Goal: Task Accomplishment & Management: Complete application form

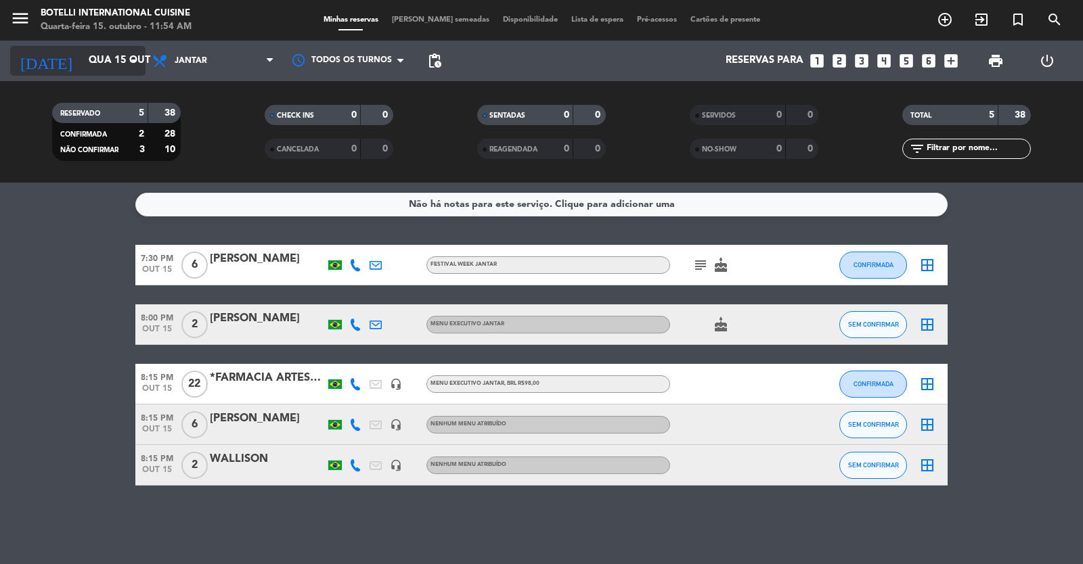
click at [95, 60] on input "Qua 15 out" at bounding box center [147, 61] width 131 height 26
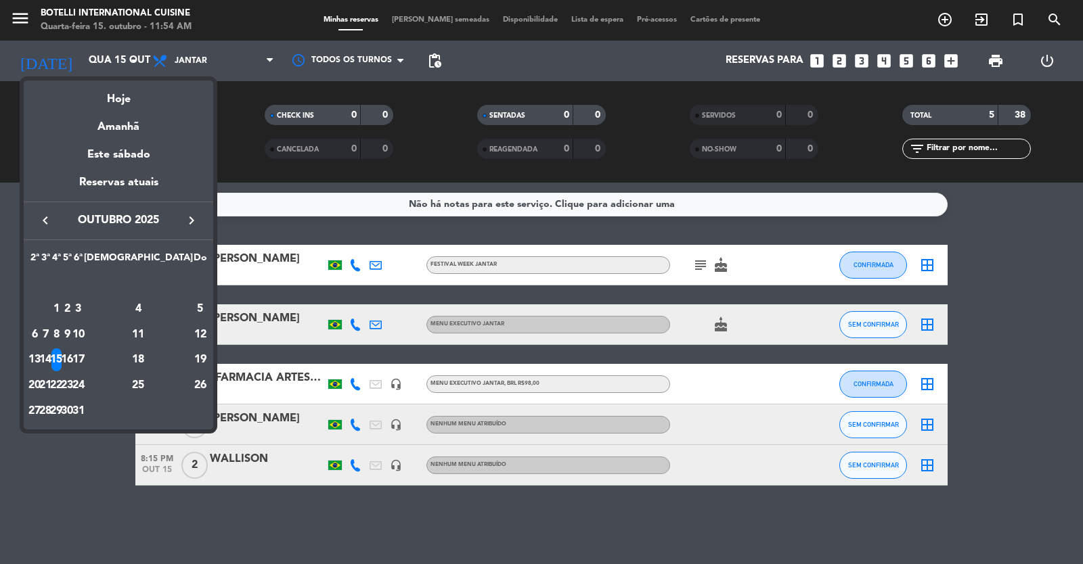
click at [72, 357] on div "16" at bounding box center [67, 359] width 10 height 23
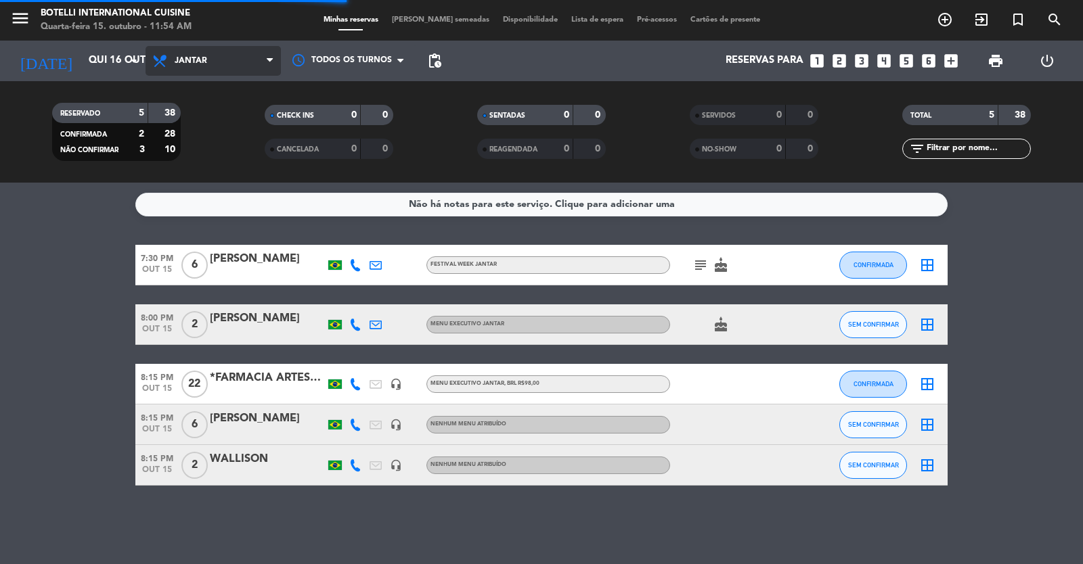
drag, startPoint x: 214, startPoint y: 58, endPoint x: 230, endPoint y: 71, distance: 20.7
click at [214, 57] on span "Jantar" at bounding box center [212, 61] width 135 height 30
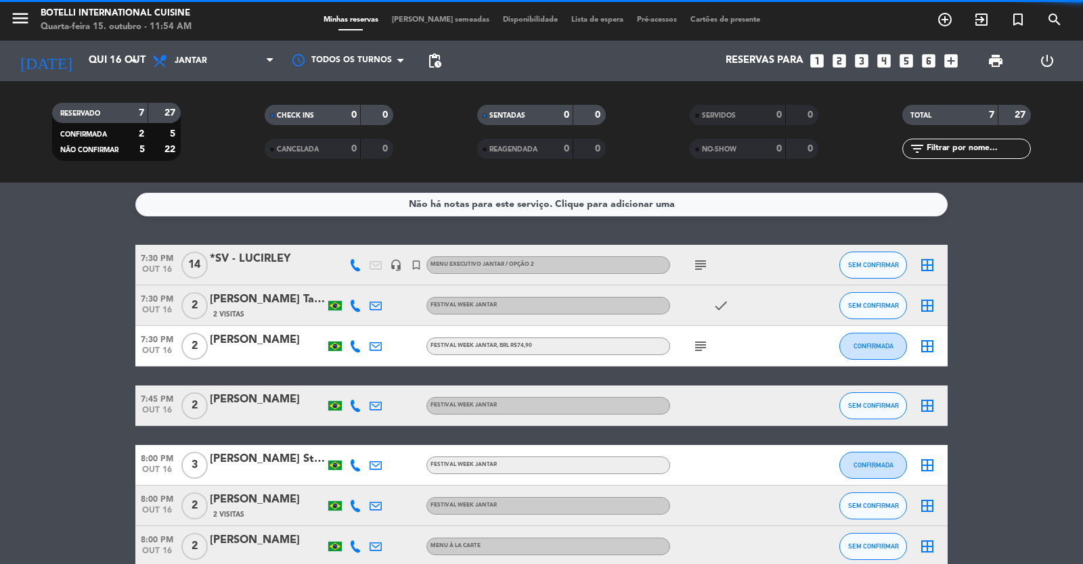
click at [226, 120] on filter-checkbox "CHECK INS 0 0" at bounding box center [329, 115] width 212 height 20
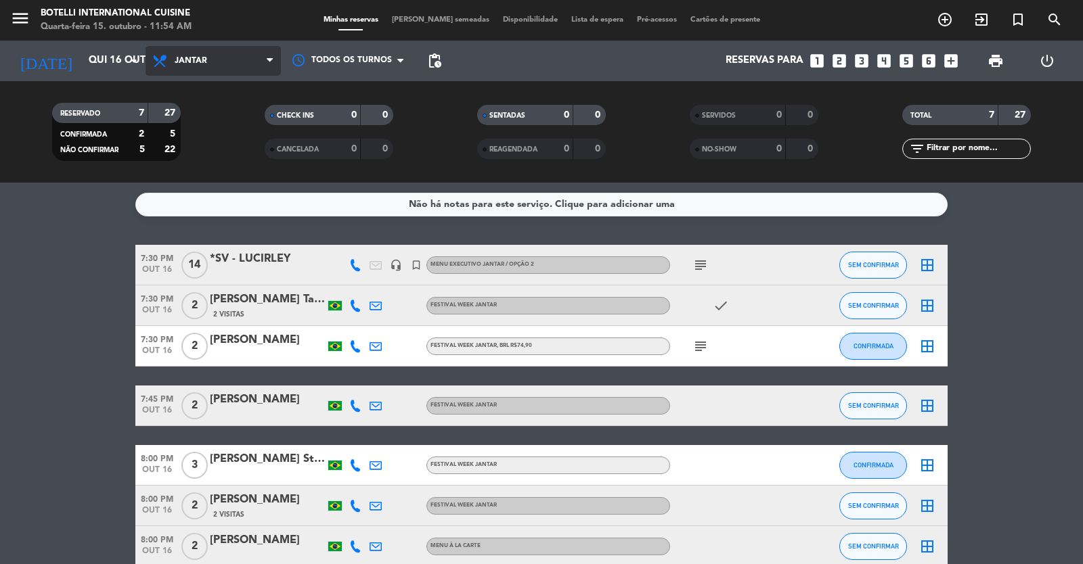
click at [219, 59] on span "Jantar" at bounding box center [212, 61] width 135 height 30
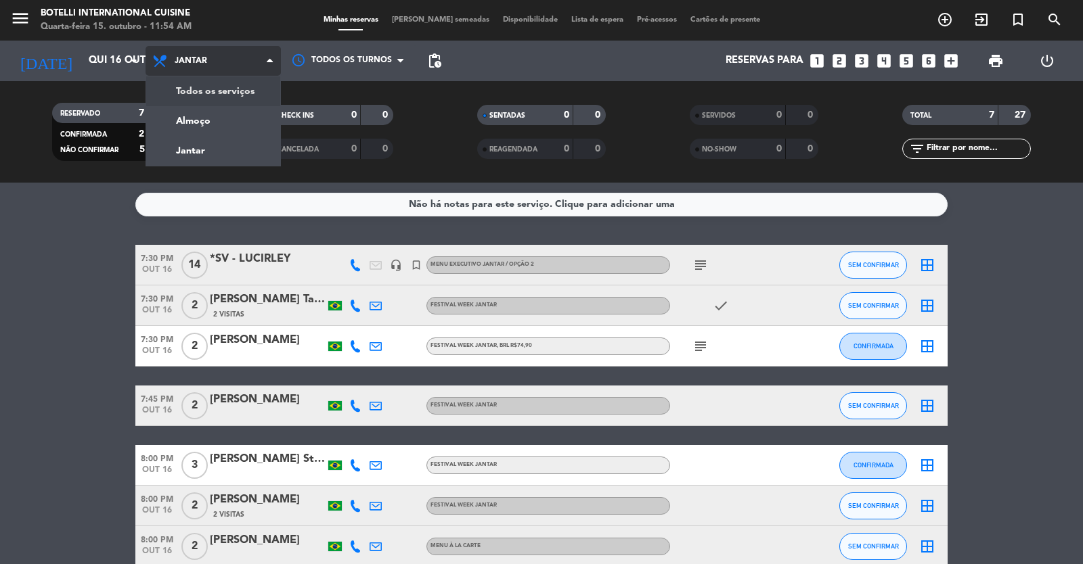
click at [214, 120] on div "menu Botelli International Cuisine Quarta-feira 15. outubro - 11:54 AM Minhas r…" at bounding box center [541, 91] width 1083 height 183
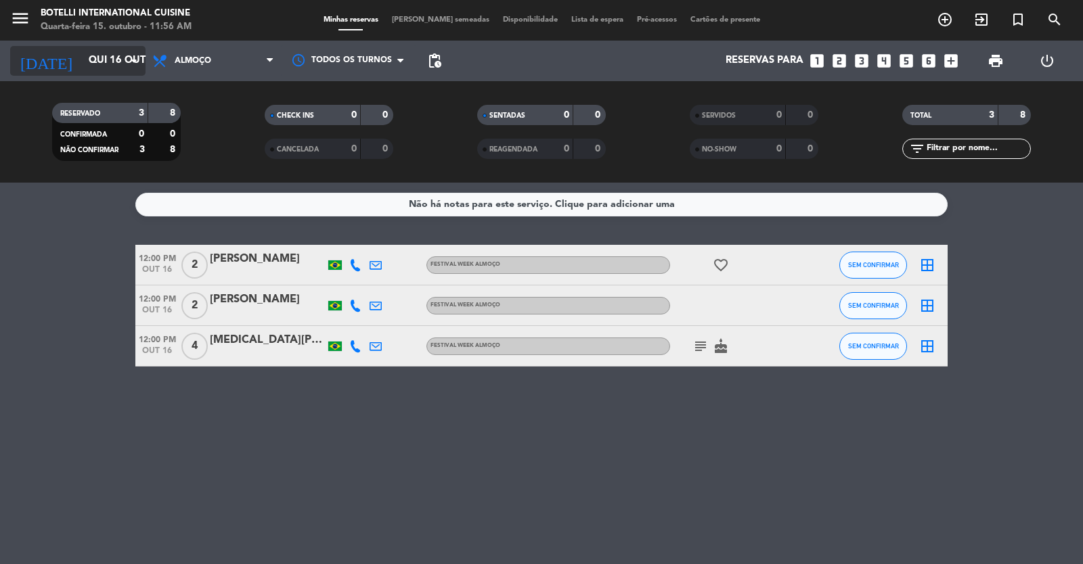
click at [123, 61] on input "Qui 16 out" at bounding box center [147, 61] width 131 height 26
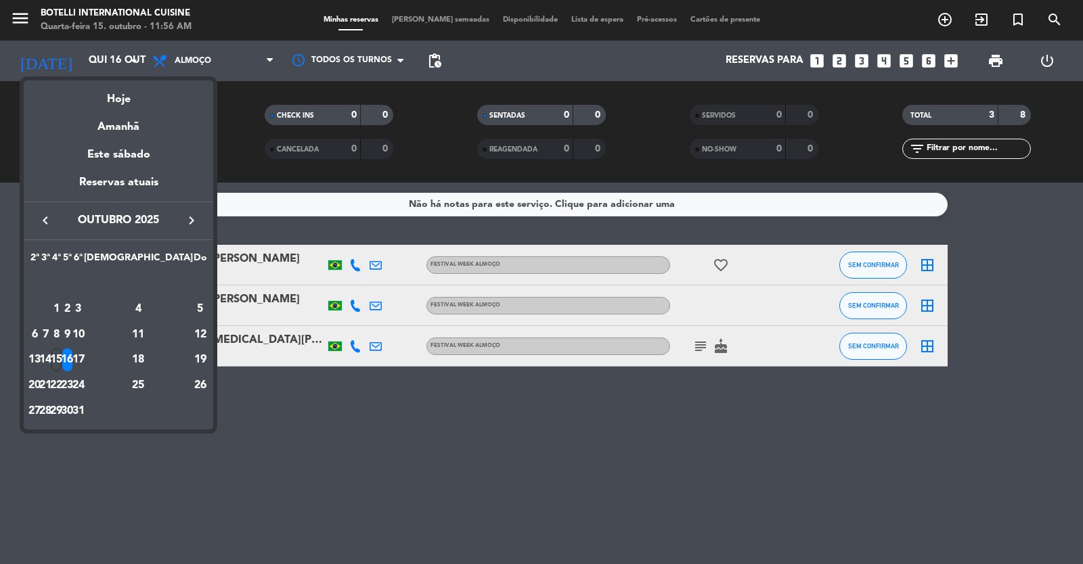
drag, startPoint x: 96, startPoint y: 362, endPoint x: 133, endPoint y: 359, distance: 36.7
click at [62, 361] on div "15" at bounding box center [56, 359] width 10 height 23
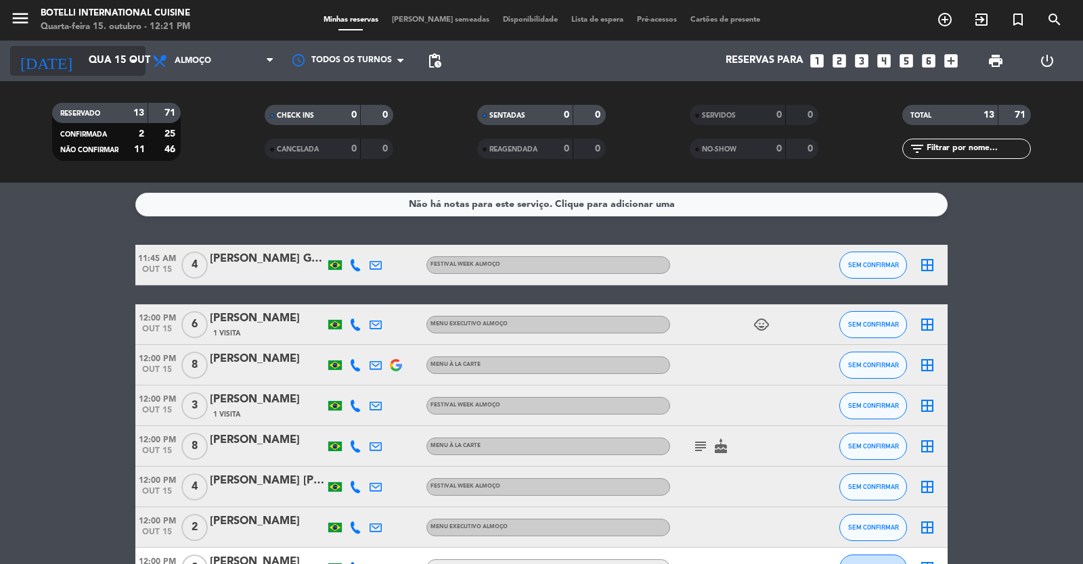
click at [117, 56] on input "Qua 15 out" at bounding box center [147, 61] width 131 height 26
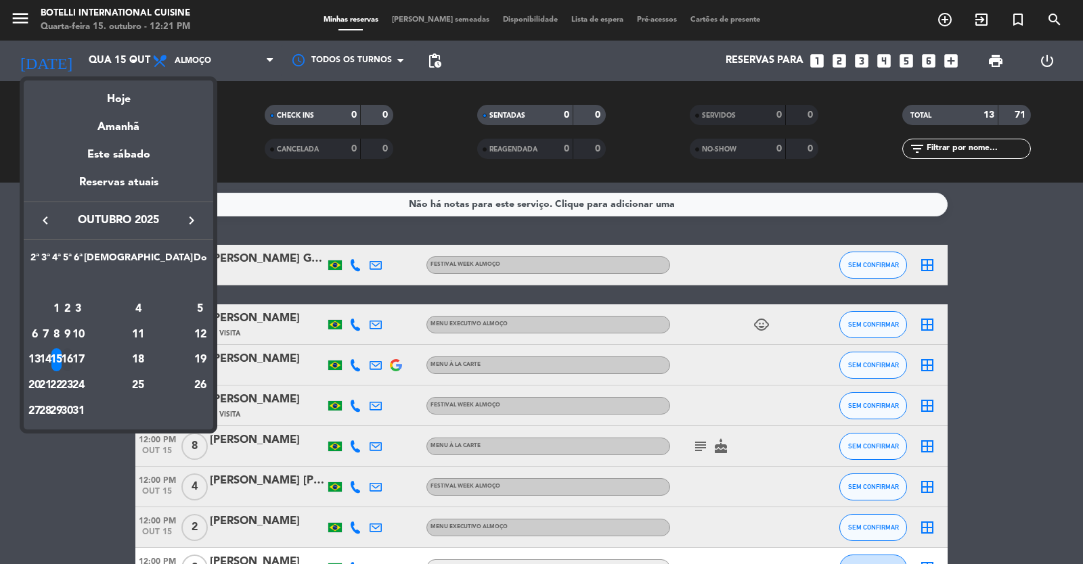
click at [72, 359] on div "16" at bounding box center [67, 359] width 10 height 23
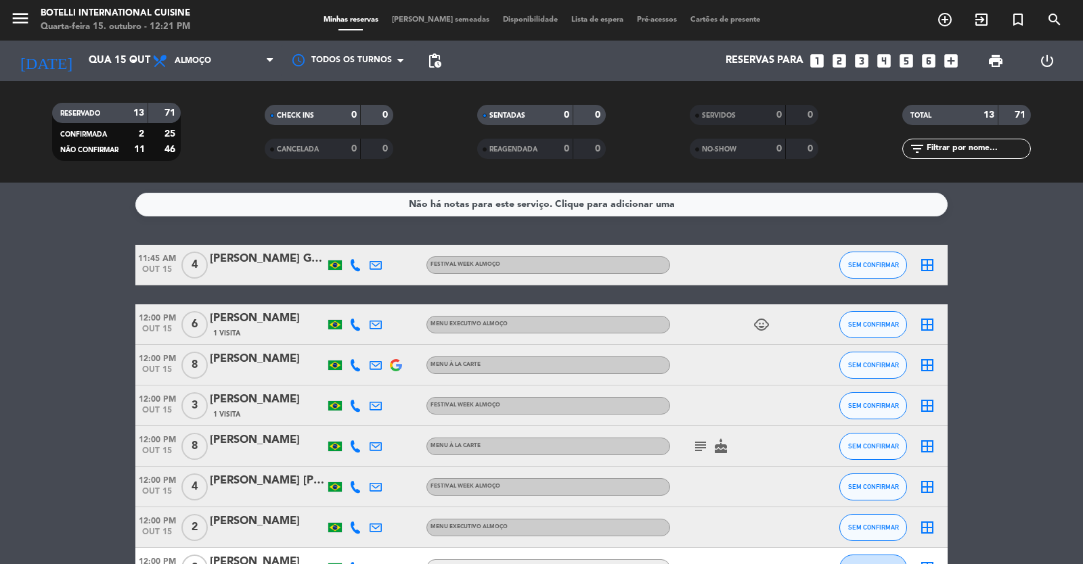
type input "Qui 16 out"
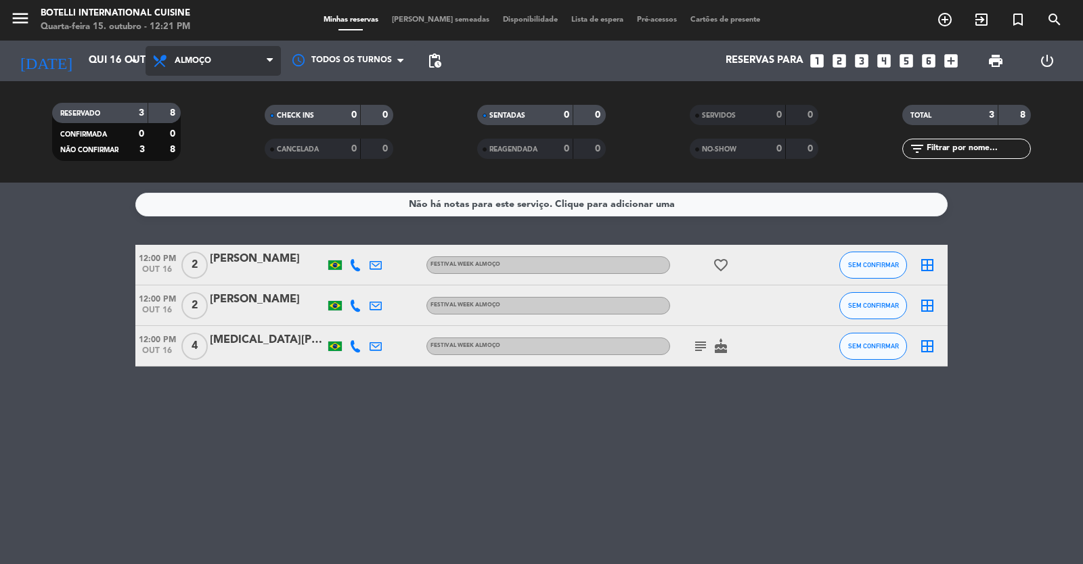
click at [241, 55] on span "Almoço" at bounding box center [212, 61] width 135 height 30
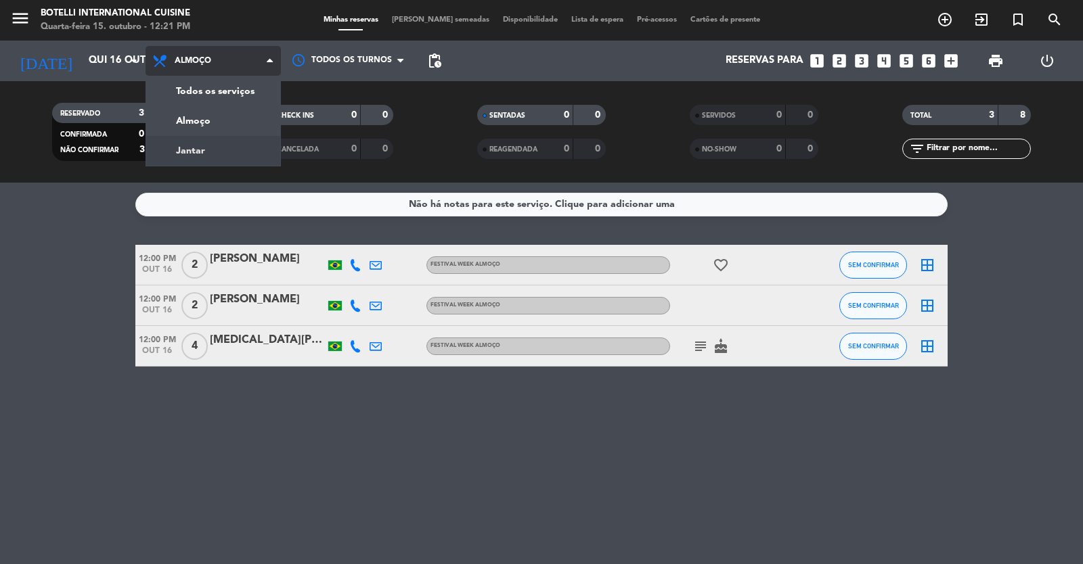
click at [210, 151] on div "menu Botelli International Cuisine Quarta-feira 15. outubro - 12:21 PM Minhas r…" at bounding box center [541, 91] width 1083 height 183
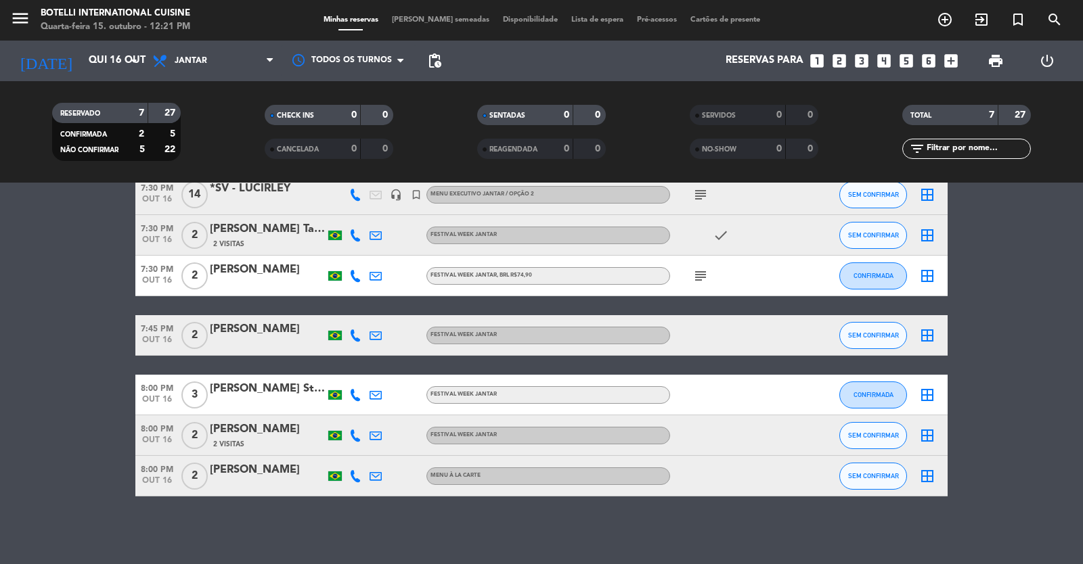
scroll to position [3, 0]
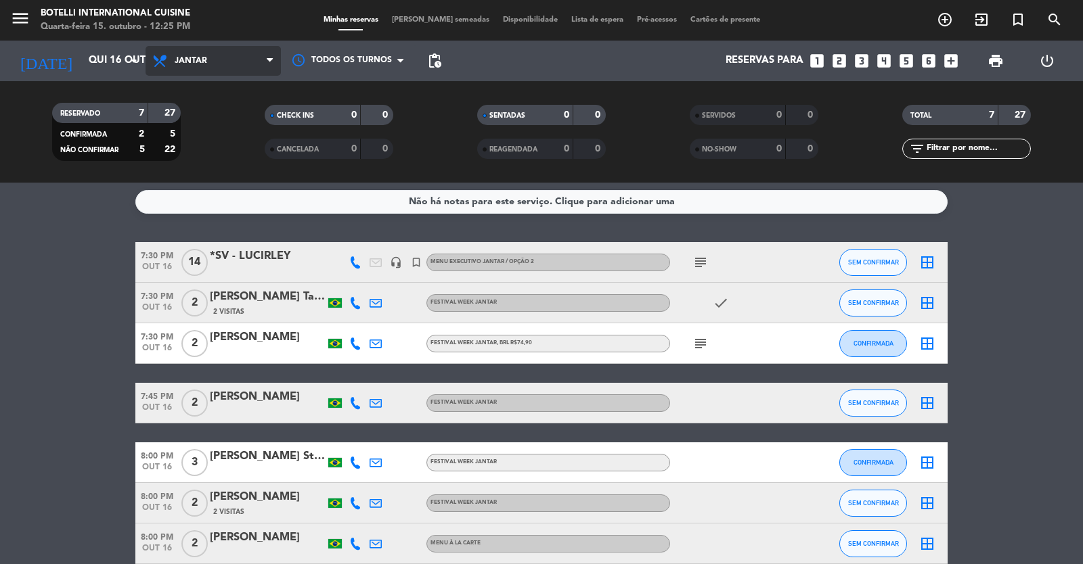
click at [185, 55] on span "Jantar" at bounding box center [212, 61] width 135 height 30
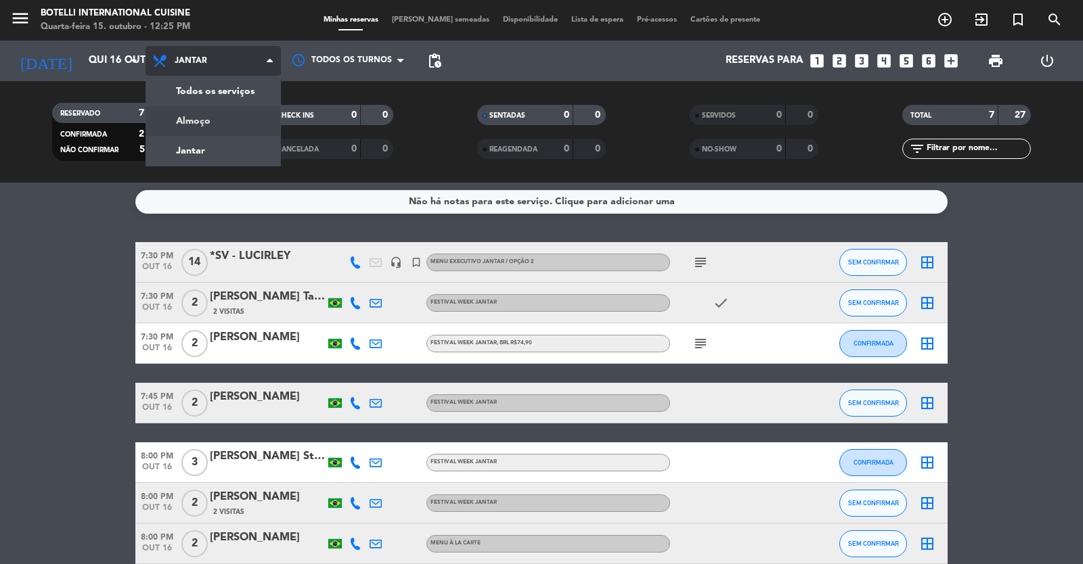
click at [200, 123] on div "menu Botelli International Cuisine Quarta-feira 15. outubro - 12:25 PM Minhas r…" at bounding box center [541, 91] width 1083 height 183
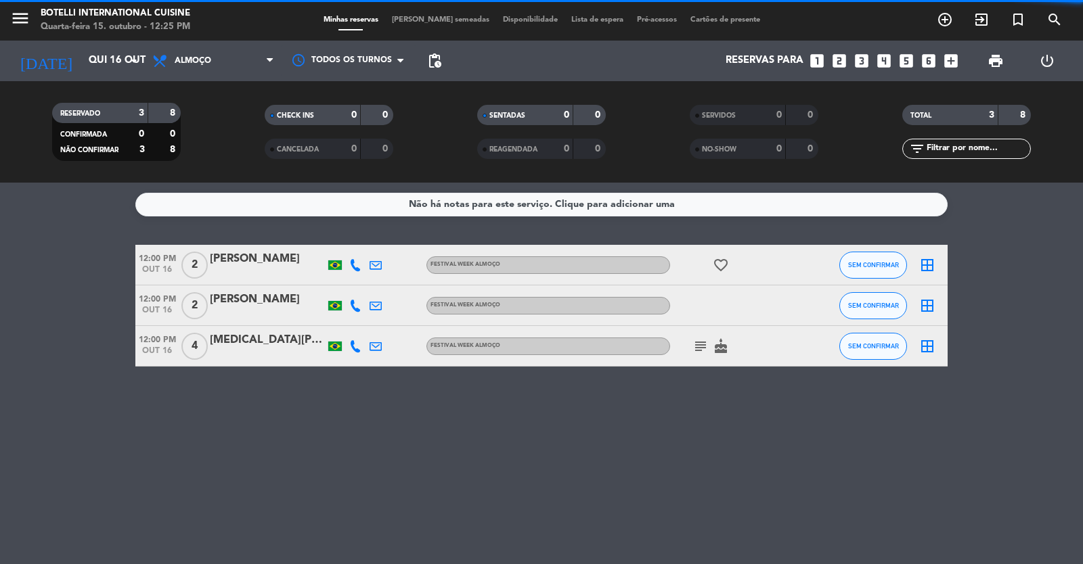
scroll to position [0, 0]
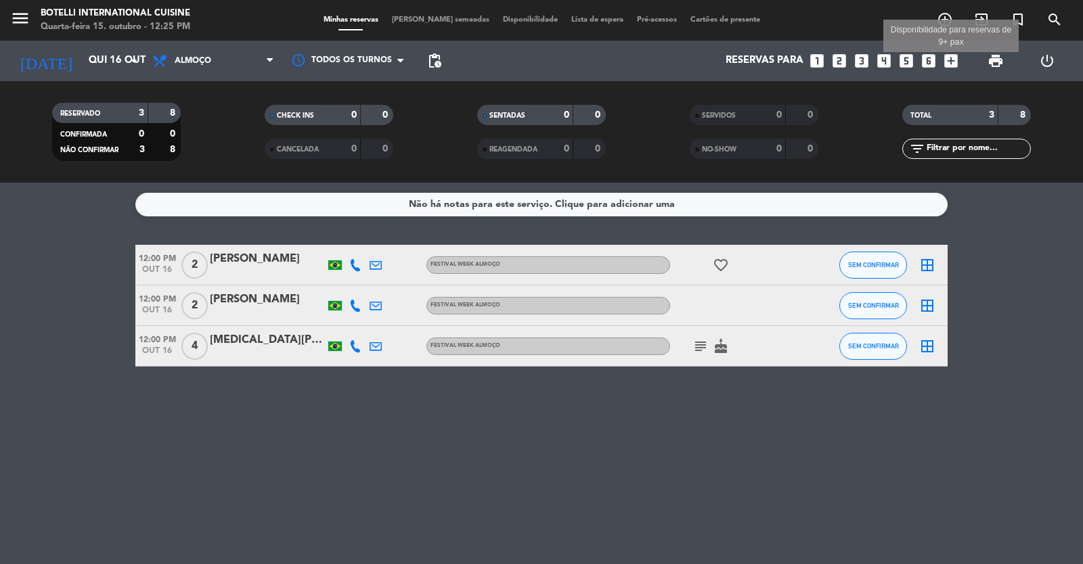
click at [945, 58] on icon "add_box" at bounding box center [951, 61] width 18 height 18
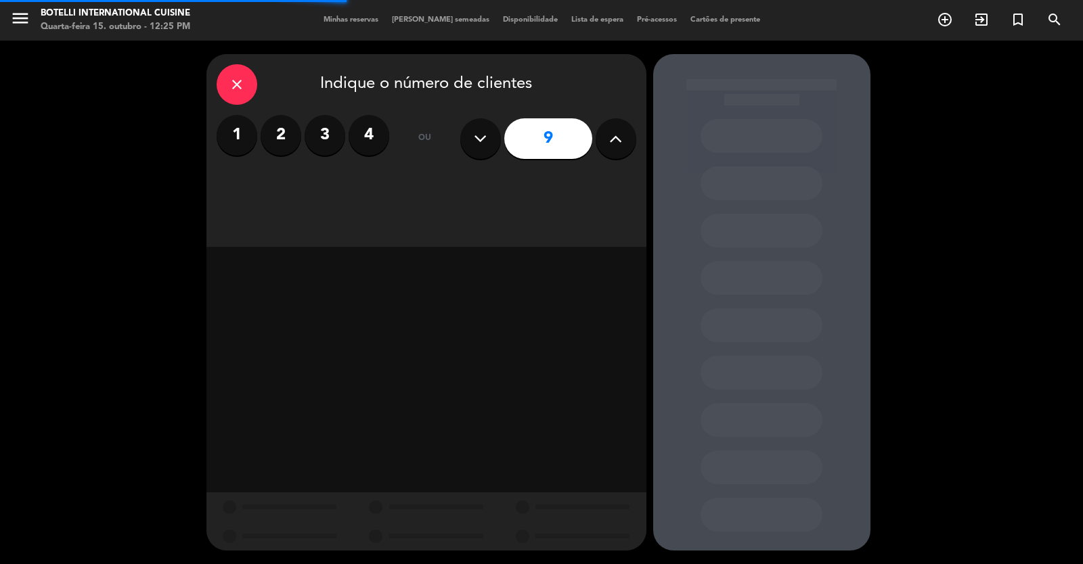
click at [610, 142] on icon at bounding box center [615, 139] width 13 height 20
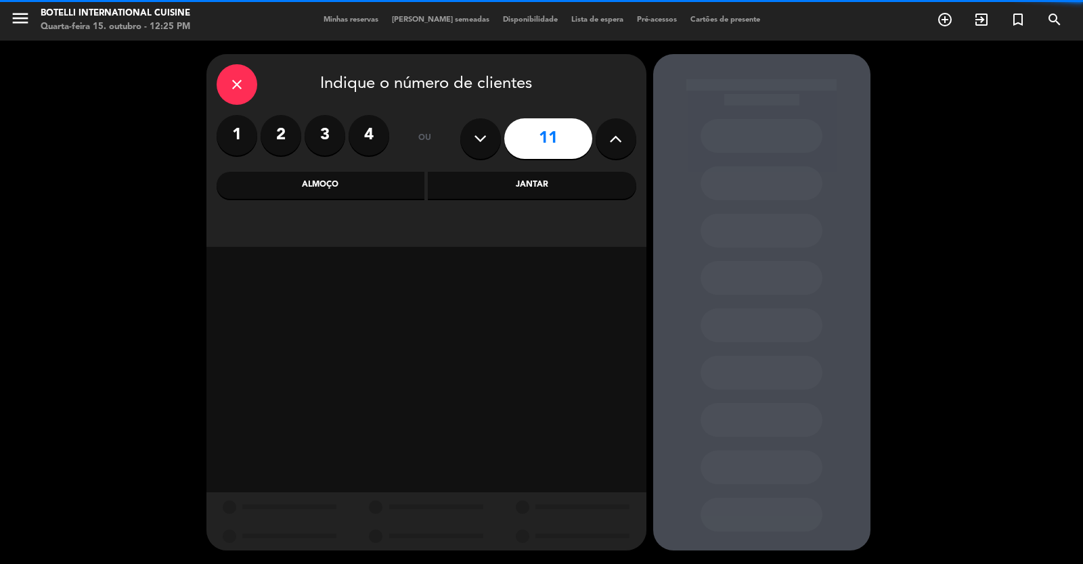
click at [610, 142] on icon at bounding box center [615, 139] width 13 height 20
click at [611, 142] on icon at bounding box center [615, 139] width 13 height 20
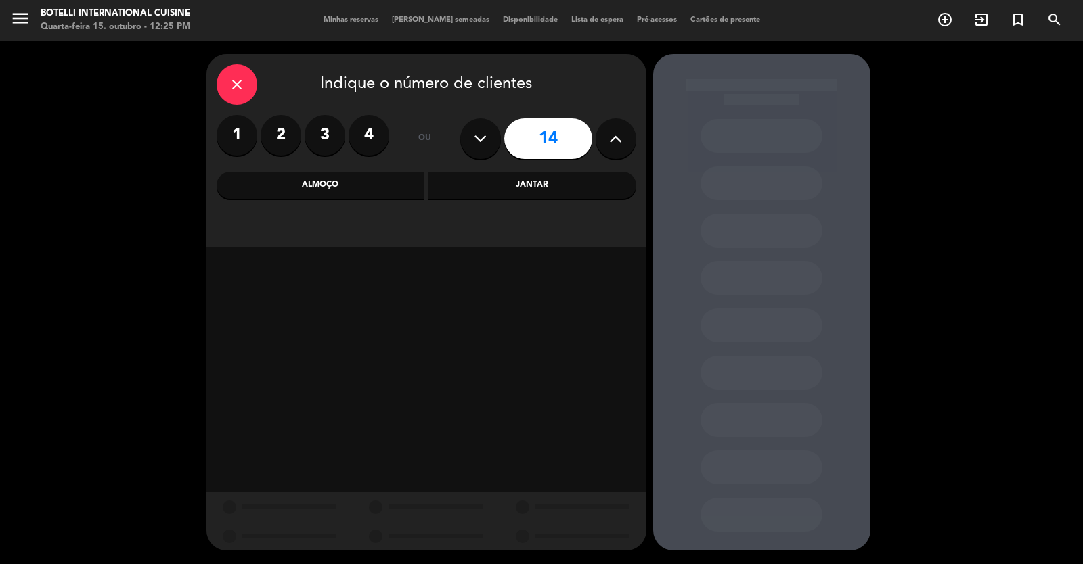
click at [611, 142] on icon at bounding box center [615, 139] width 13 height 20
type input "15"
click at [340, 187] on div "Almoço" at bounding box center [321, 185] width 208 height 27
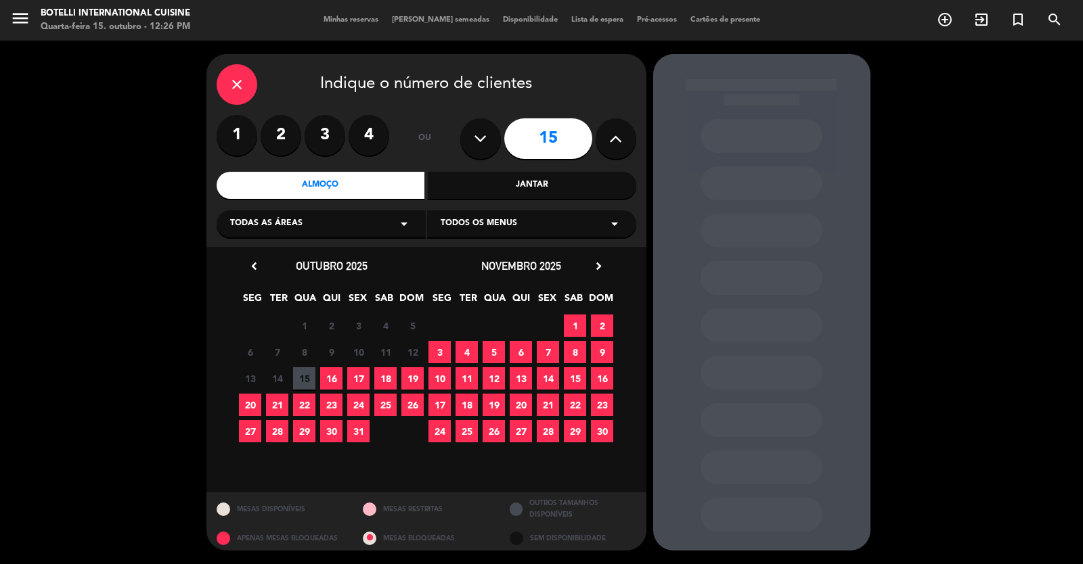
click at [323, 372] on span "16" at bounding box center [331, 378] width 22 height 22
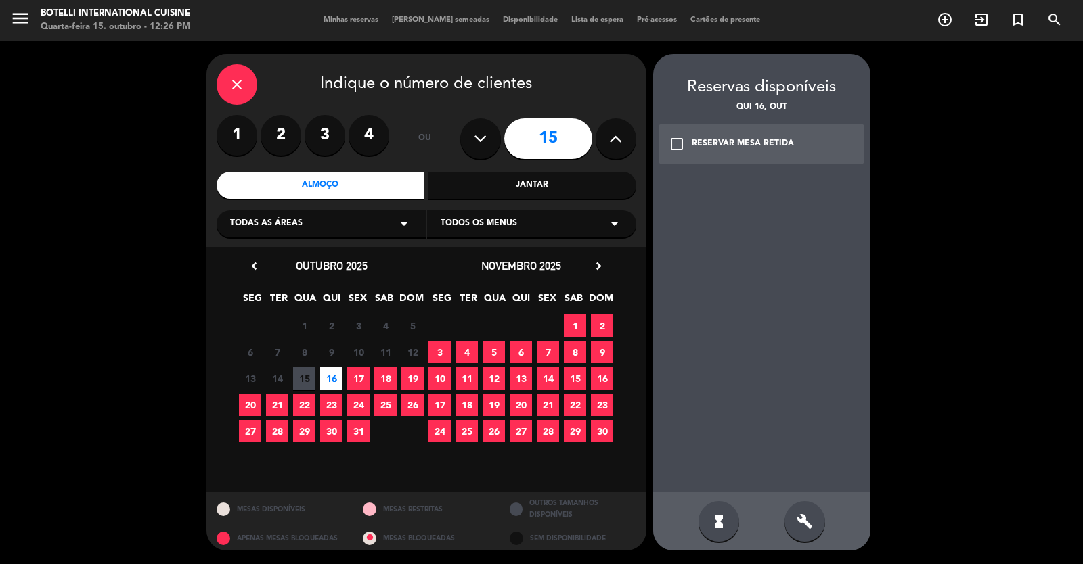
click at [674, 138] on icon "check_box_outline_blank" at bounding box center [676, 144] width 16 height 16
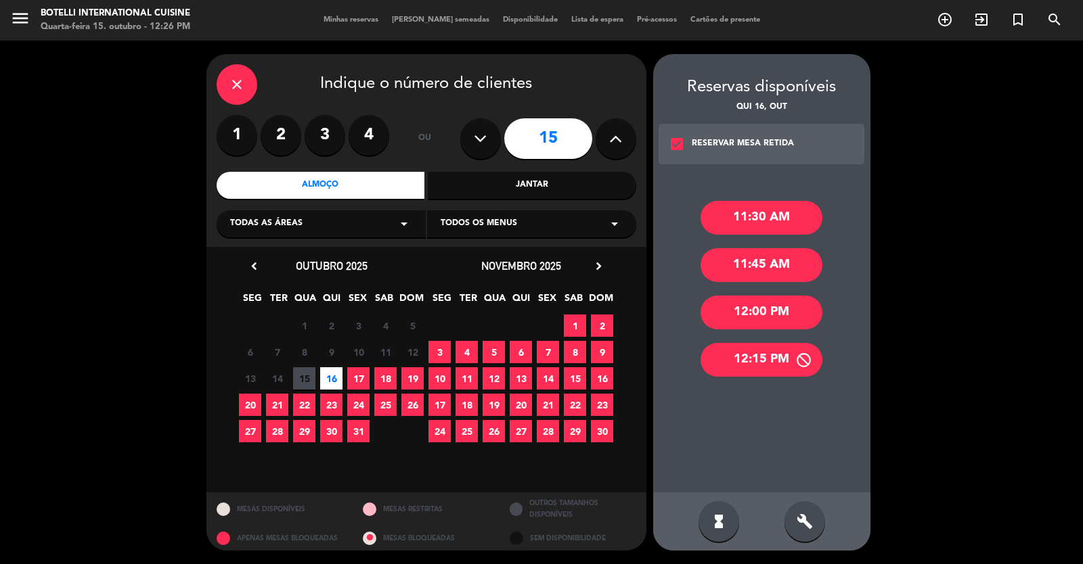
click at [744, 361] on div "12:15 PM" at bounding box center [761, 360] width 122 height 34
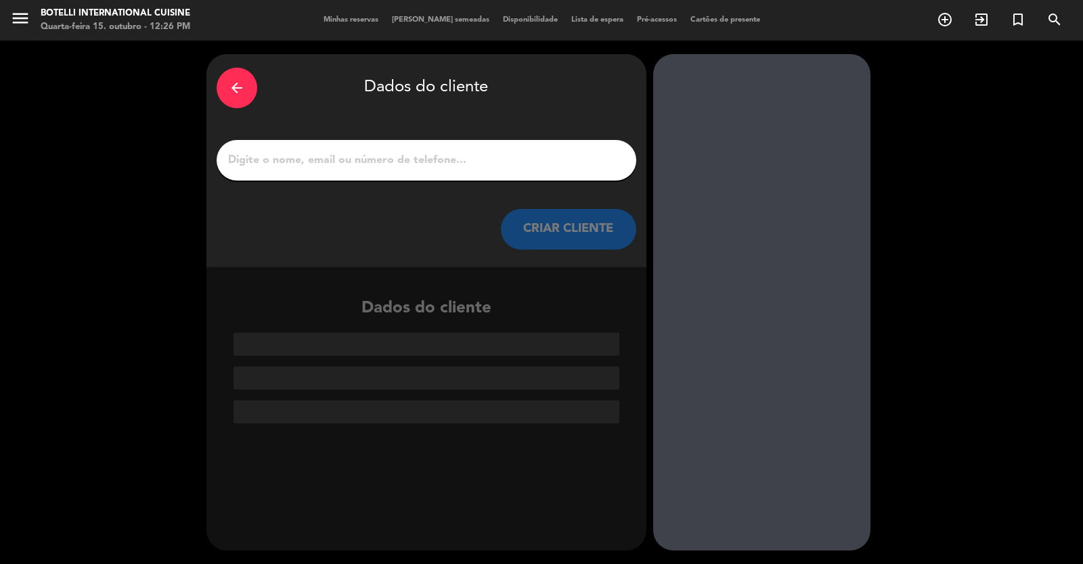
click at [340, 161] on input "1" at bounding box center [426, 160] width 399 height 19
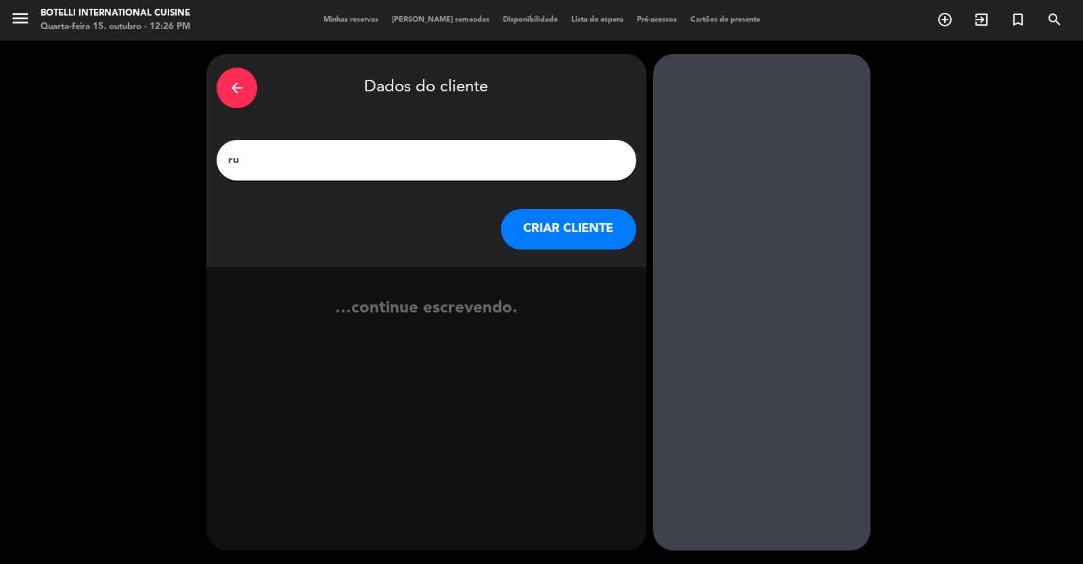
type input "r"
type input "[PERSON_NAME]"
click at [587, 225] on button "CRIAR CLIENTE" at bounding box center [568, 229] width 135 height 41
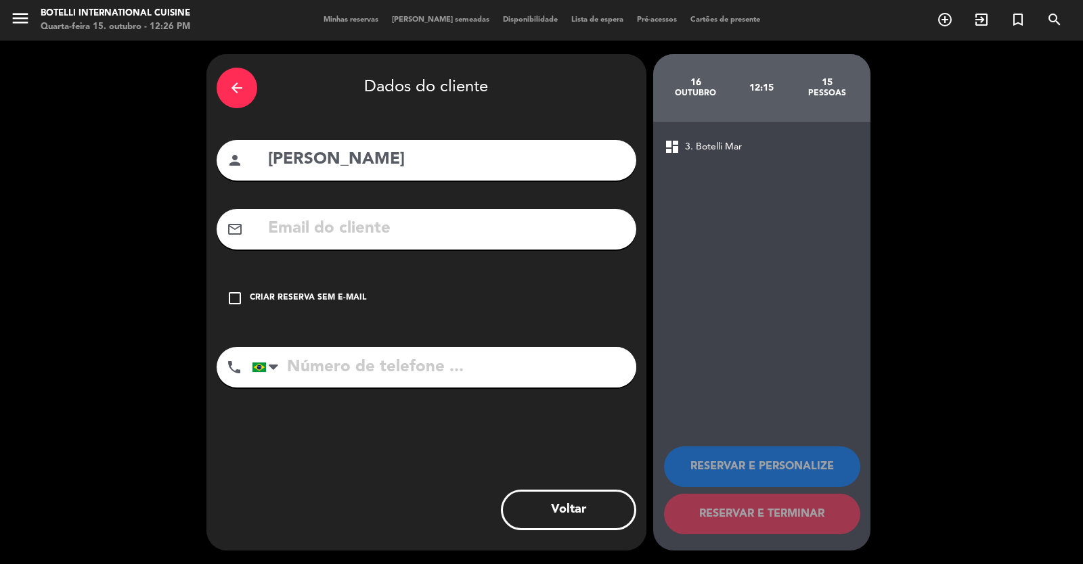
drag, startPoint x: 227, startPoint y: 297, endPoint x: 239, endPoint y: 302, distance: 13.1
click at [227, 297] on icon "check_box_outline_blank" at bounding box center [235, 298] width 16 height 16
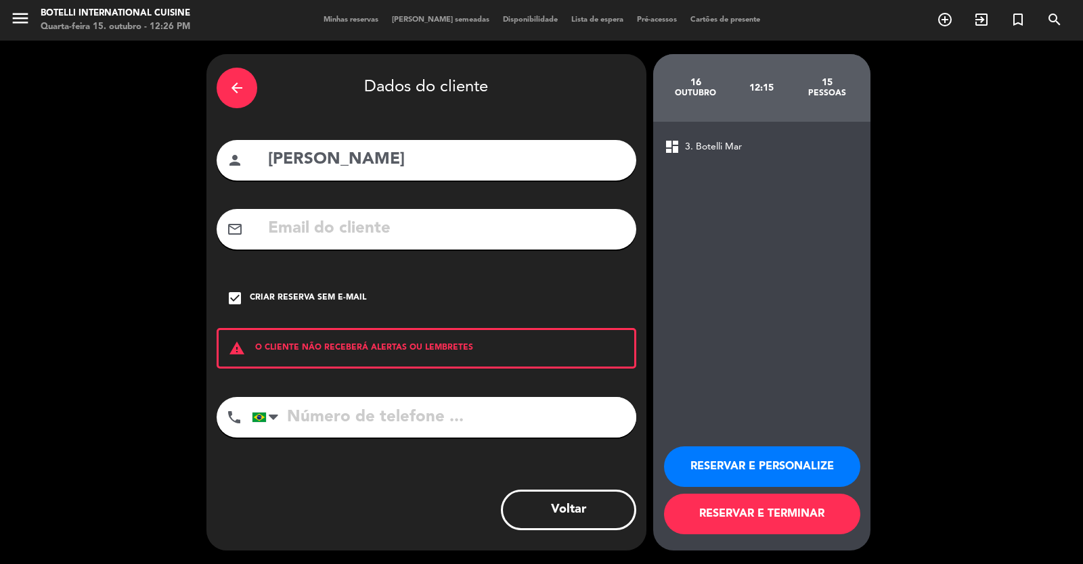
click at [286, 415] on input "tel" at bounding box center [444, 417] width 384 height 41
click at [269, 157] on input "[PERSON_NAME]" at bounding box center [446, 160] width 359 height 28
type input "[PERSON_NAME]"
click at [299, 424] on input "tel" at bounding box center [444, 417] width 384 height 41
type input "62982401380"
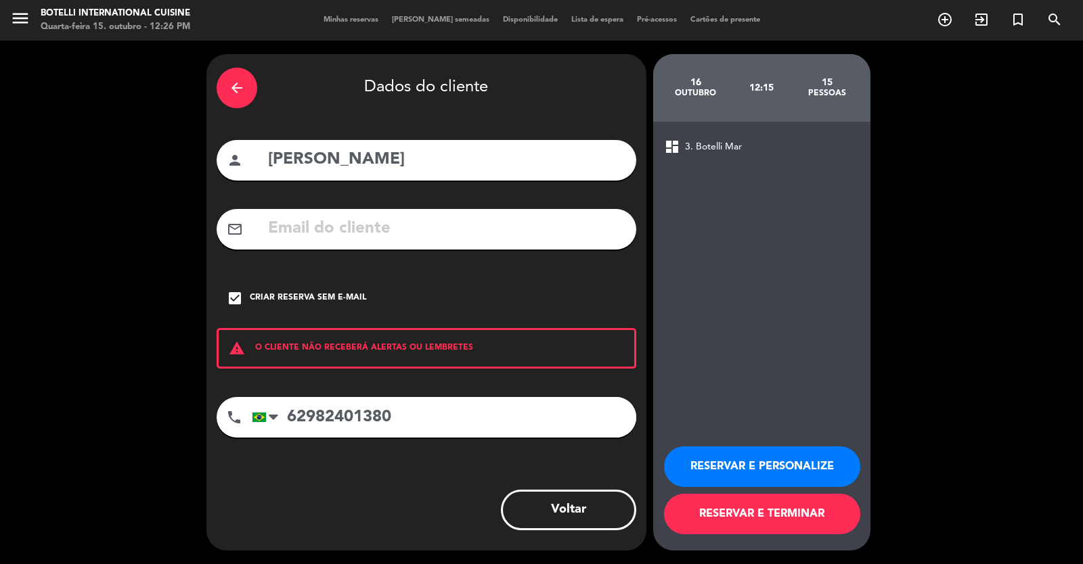
click at [762, 518] on button "RESERVAR E TERMINAR" at bounding box center [762, 514] width 196 height 41
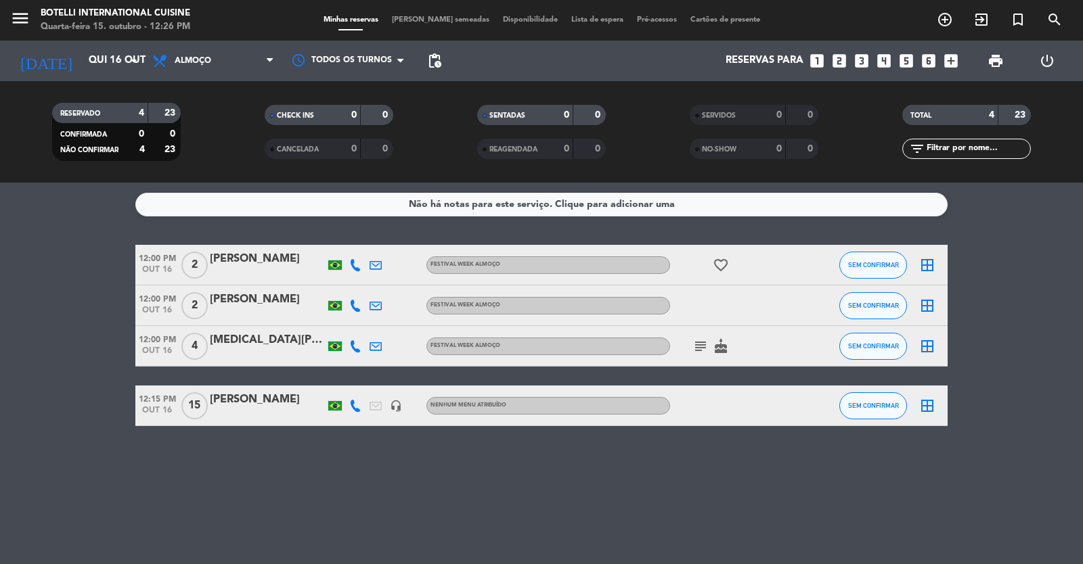
click at [239, 405] on div "[PERSON_NAME]" at bounding box center [267, 400] width 115 height 18
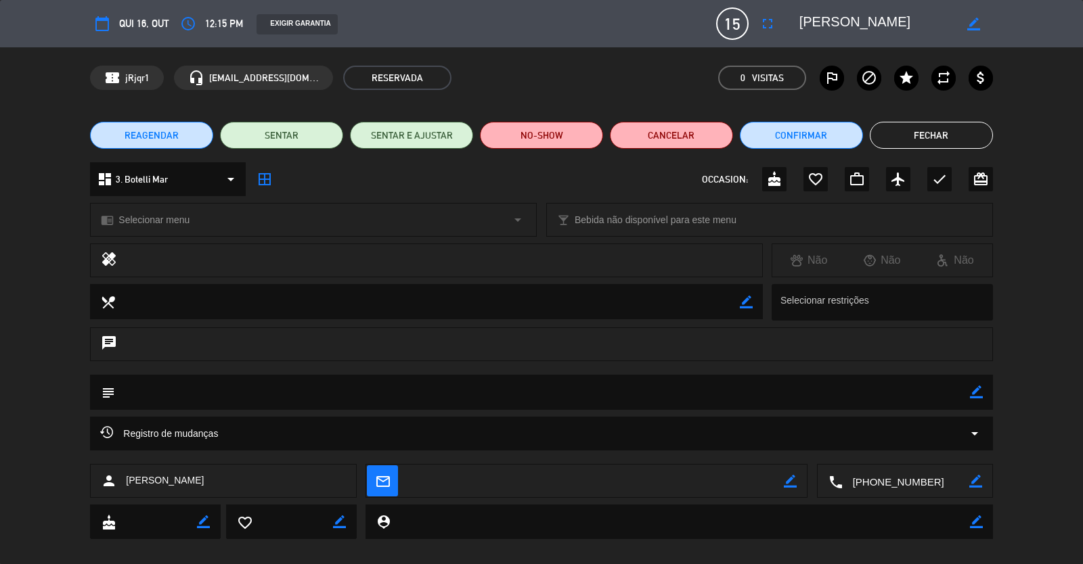
click at [976, 393] on icon "border_color" at bounding box center [976, 392] width 13 height 13
type textarea "TAXA 100$ PAGO"
click at [833, 130] on button "Confirmar" at bounding box center [801, 135] width 123 height 27
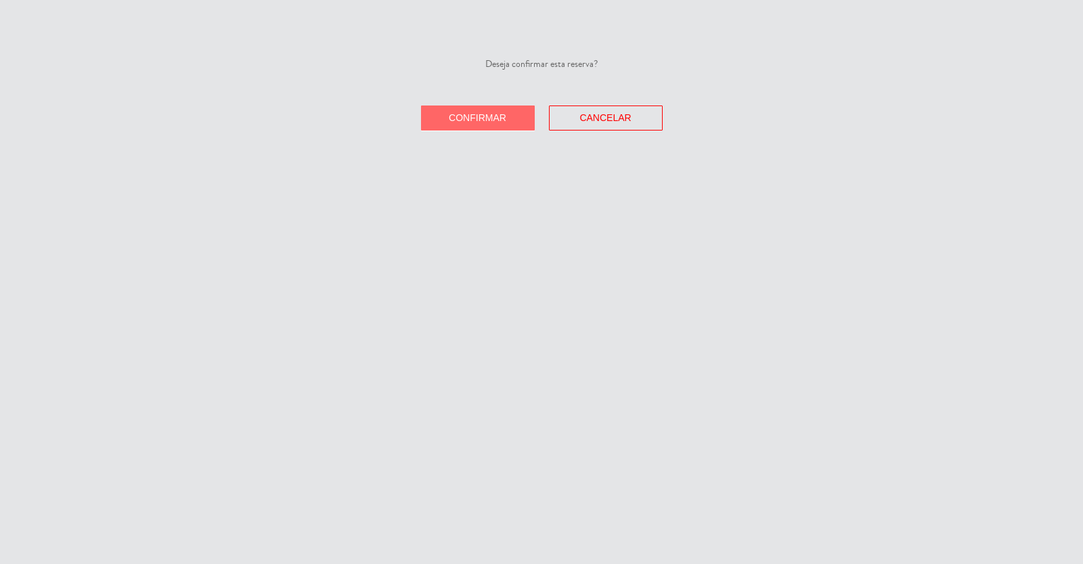
click at [482, 127] on button "Confirmar" at bounding box center [478, 118] width 114 height 25
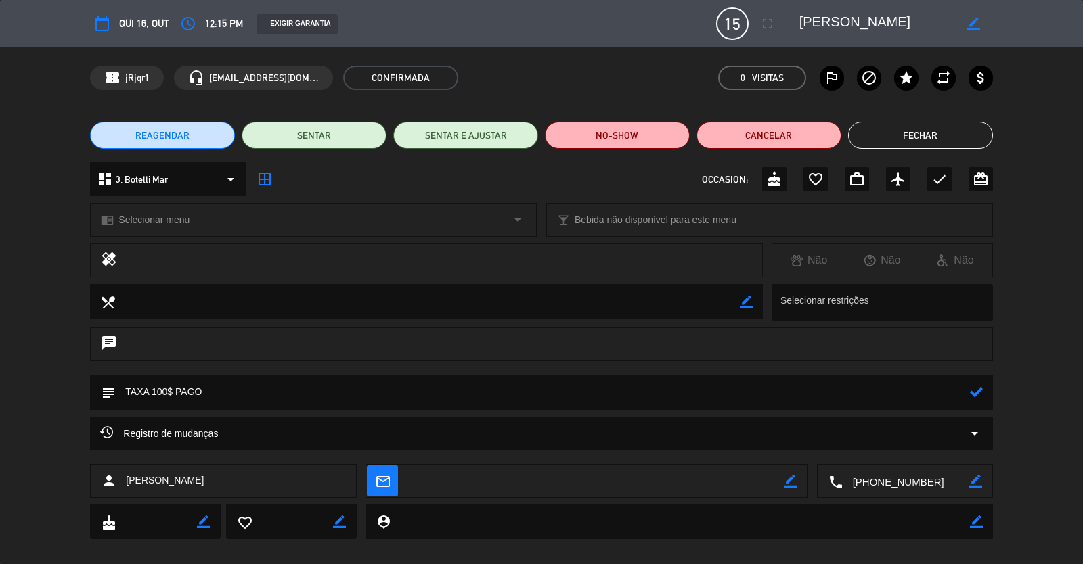
click at [915, 146] on button "Fechar" at bounding box center [920, 135] width 145 height 27
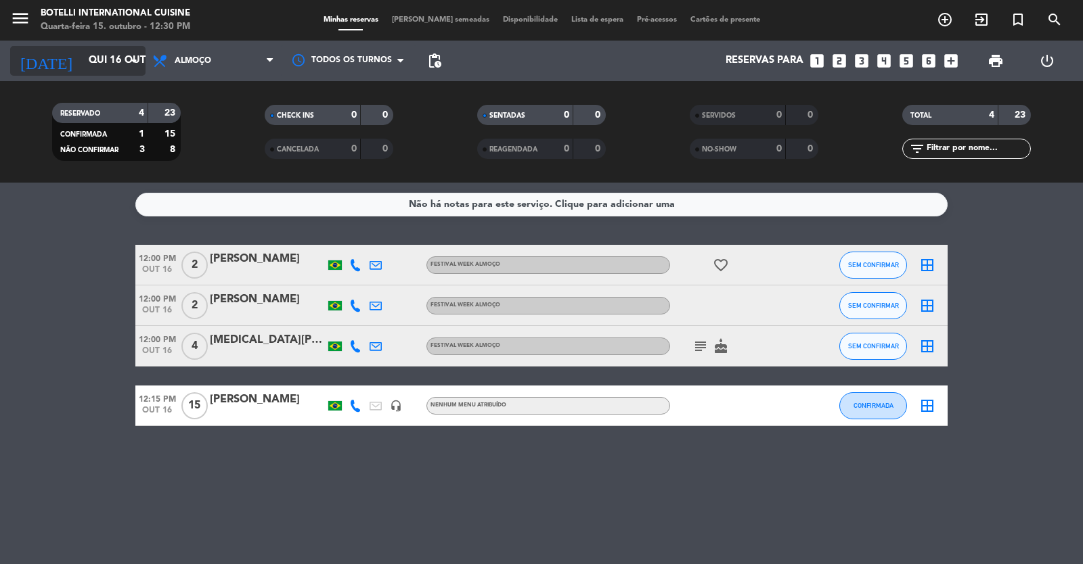
click at [102, 58] on input "Qui 16 out" at bounding box center [147, 61] width 131 height 26
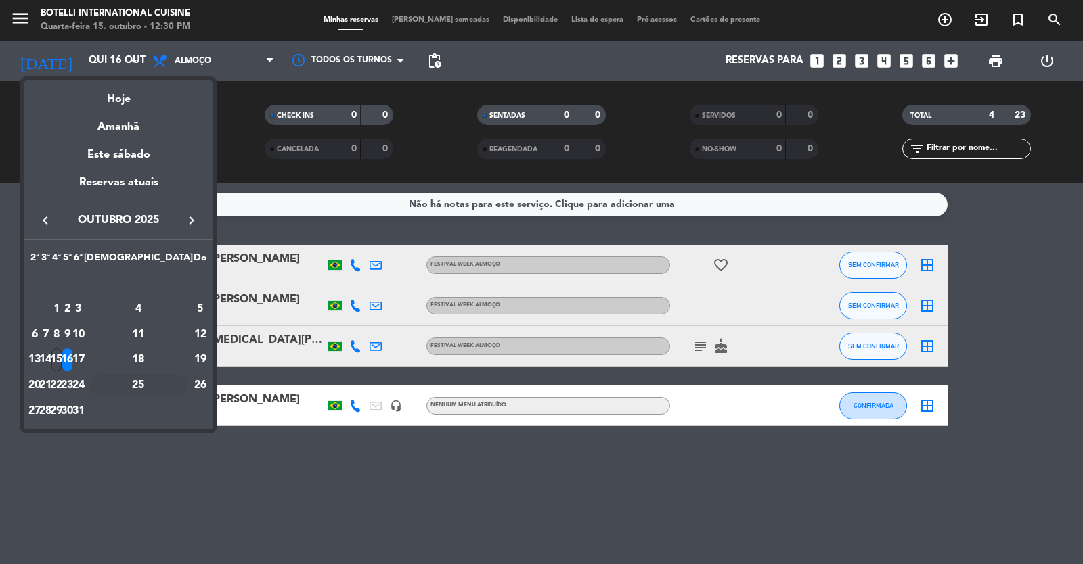
click at [168, 386] on div "25" at bounding box center [138, 385] width 98 height 23
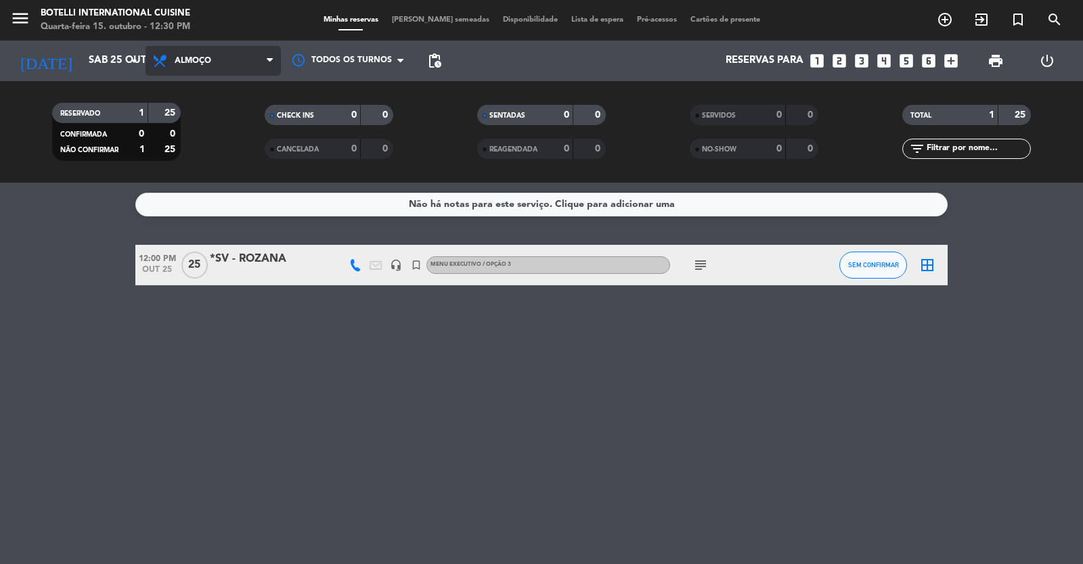
click at [234, 59] on span "Almoço" at bounding box center [212, 61] width 135 height 30
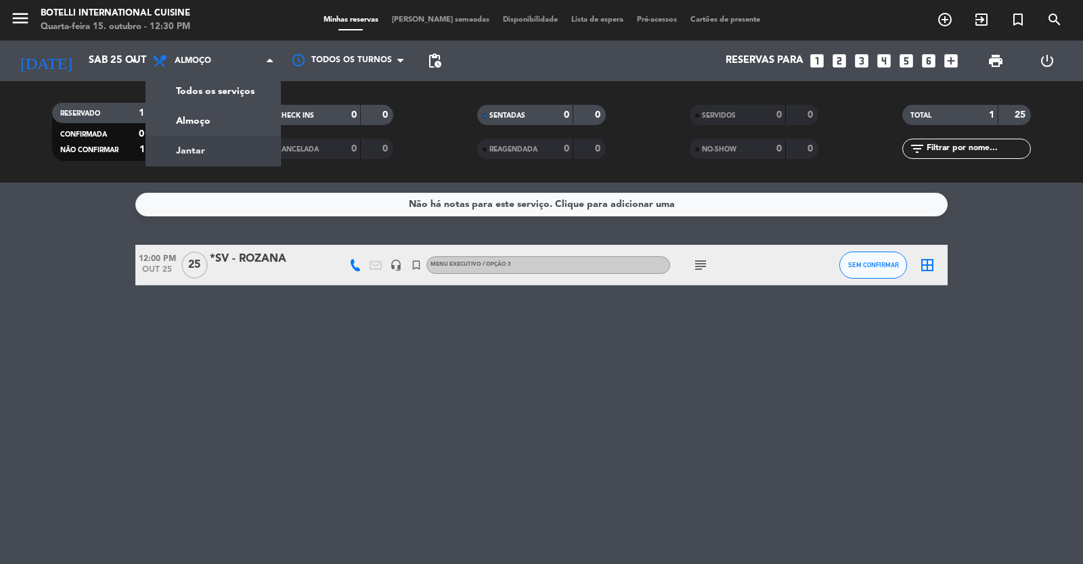
click at [219, 147] on div "menu Botelli International Cuisine Quarta-feira 15. outubro - 12:30 PM Minhas r…" at bounding box center [541, 91] width 1083 height 183
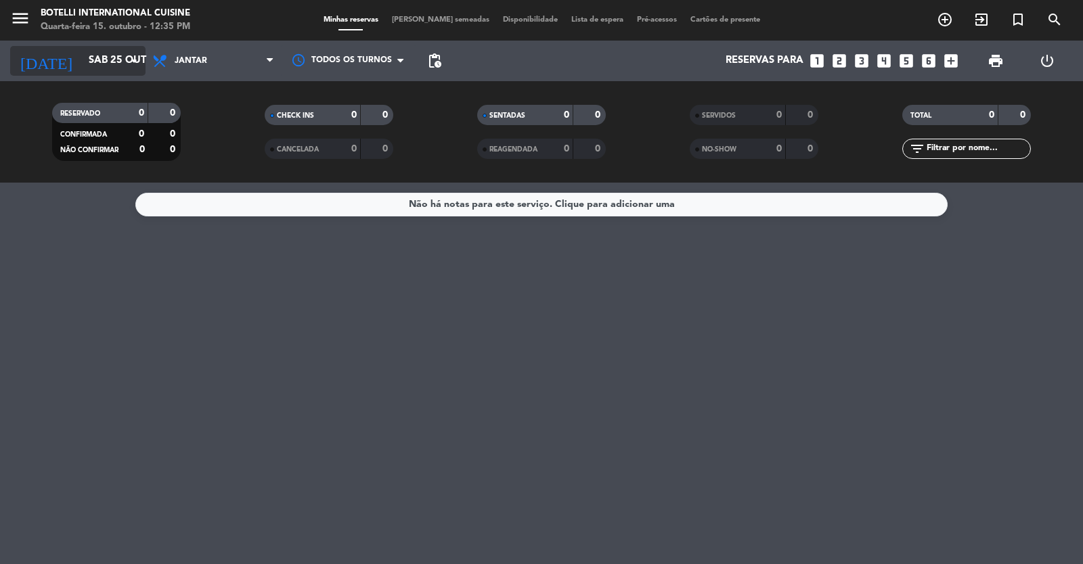
click at [113, 68] on input "Sáb 25 out" at bounding box center [147, 61] width 131 height 26
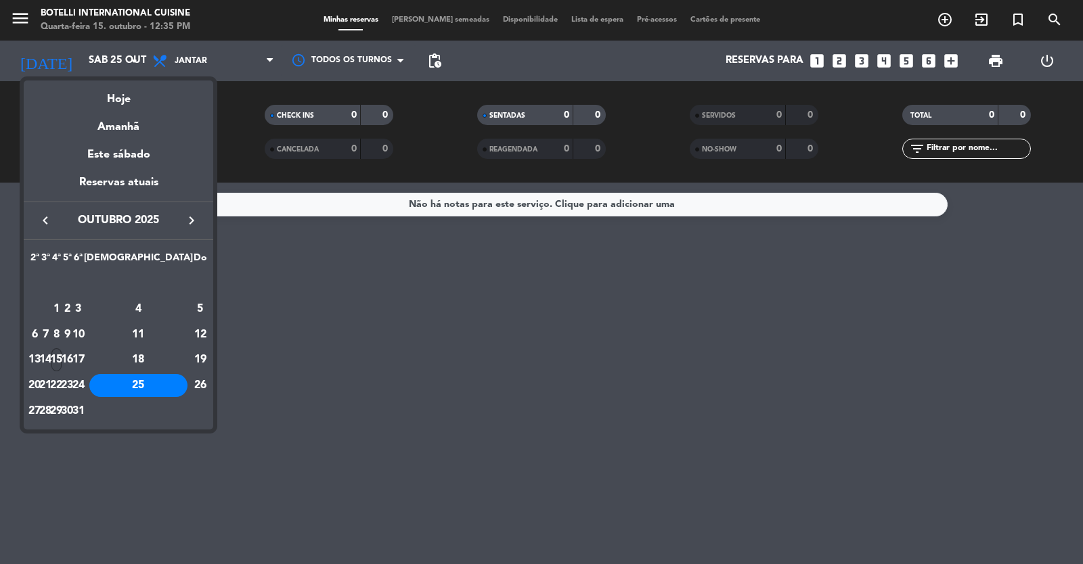
click at [62, 355] on div "15" at bounding box center [56, 359] width 10 height 23
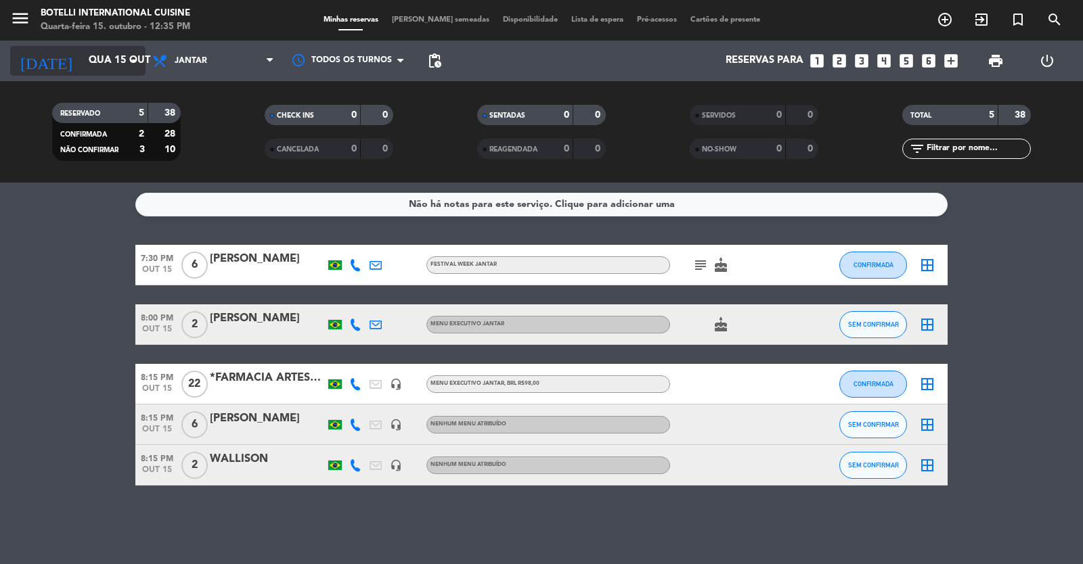
click at [112, 57] on input "Qua 15 out" at bounding box center [147, 61] width 131 height 26
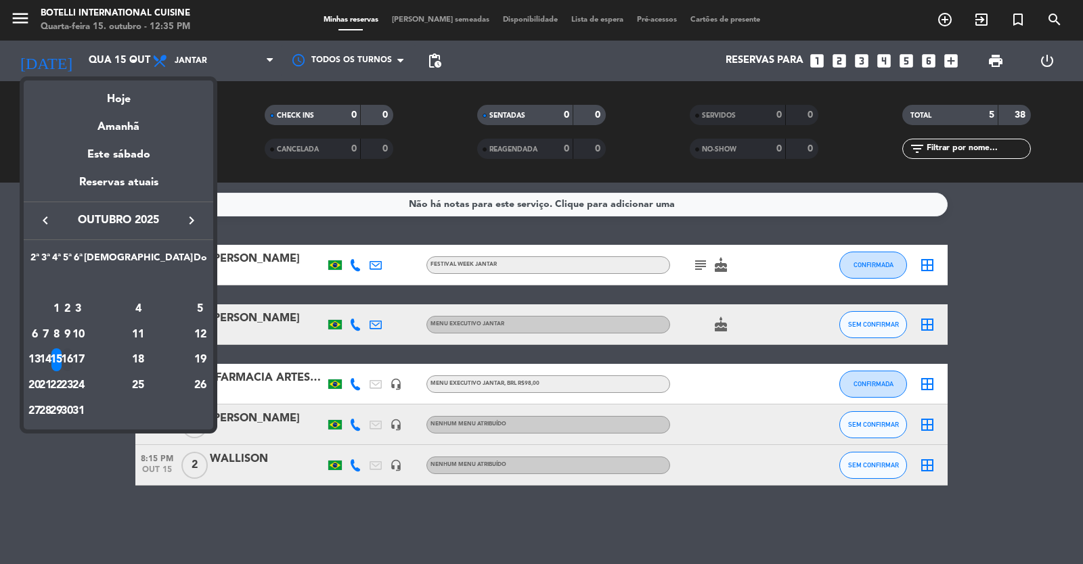
click at [72, 357] on div "16" at bounding box center [67, 359] width 10 height 23
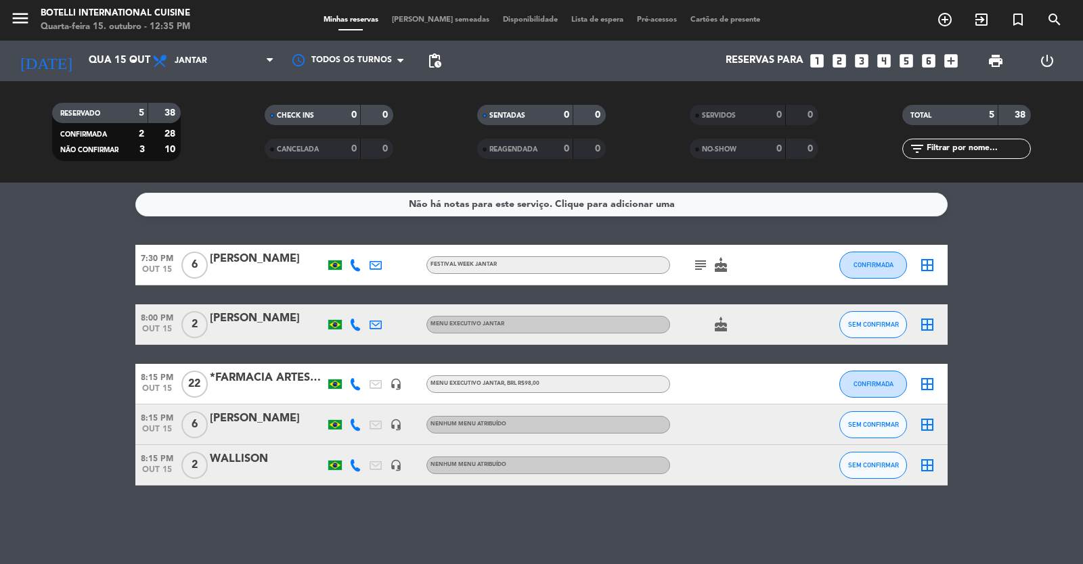
type input "Qui 16 out"
